Goal: Use online tool/utility: Utilize a website feature to perform a specific function

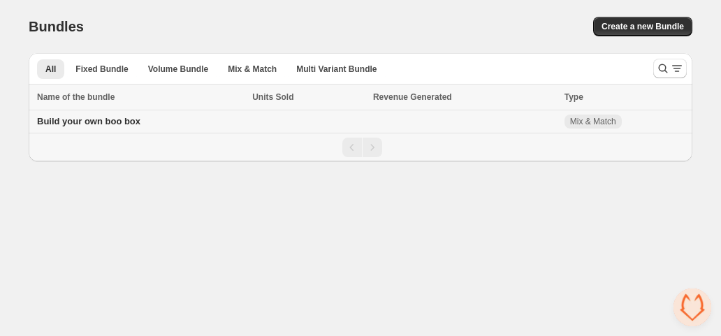
click at [89, 124] on span "Build your own boo box" at bounding box center [88, 121] width 103 height 10
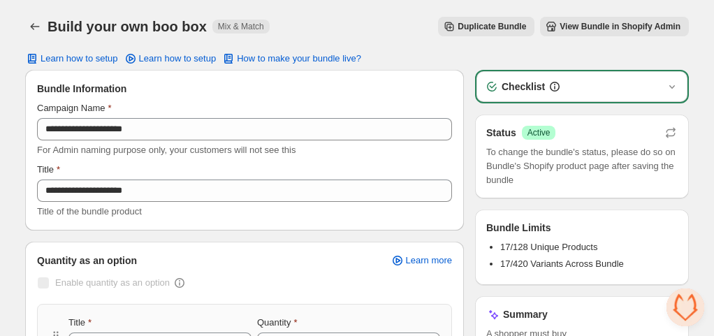
click at [199, 164] on div "Title" at bounding box center [244, 170] width 415 height 14
click at [617, 32] on button "View Bundle in Shopify Admin" at bounding box center [614, 27] width 149 height 20
